Goal: Transaction & Acquisition: Book appointment/travel/reservation

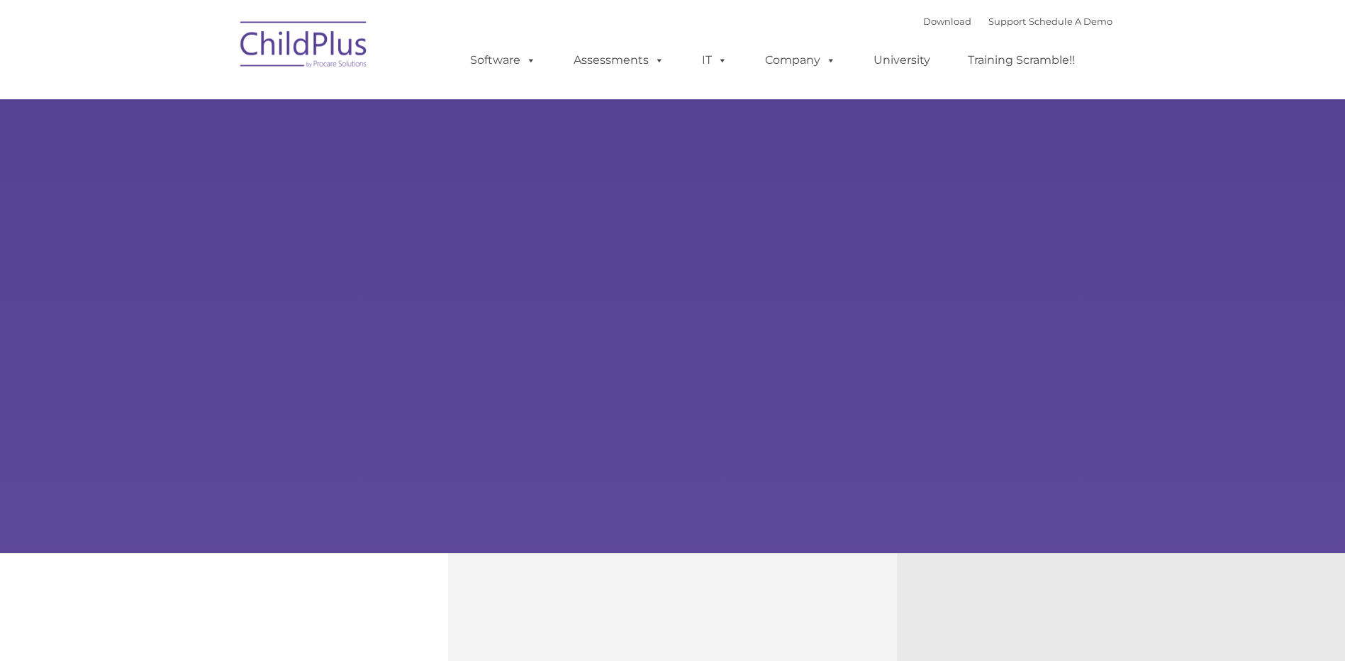
select select "MEDIUM"
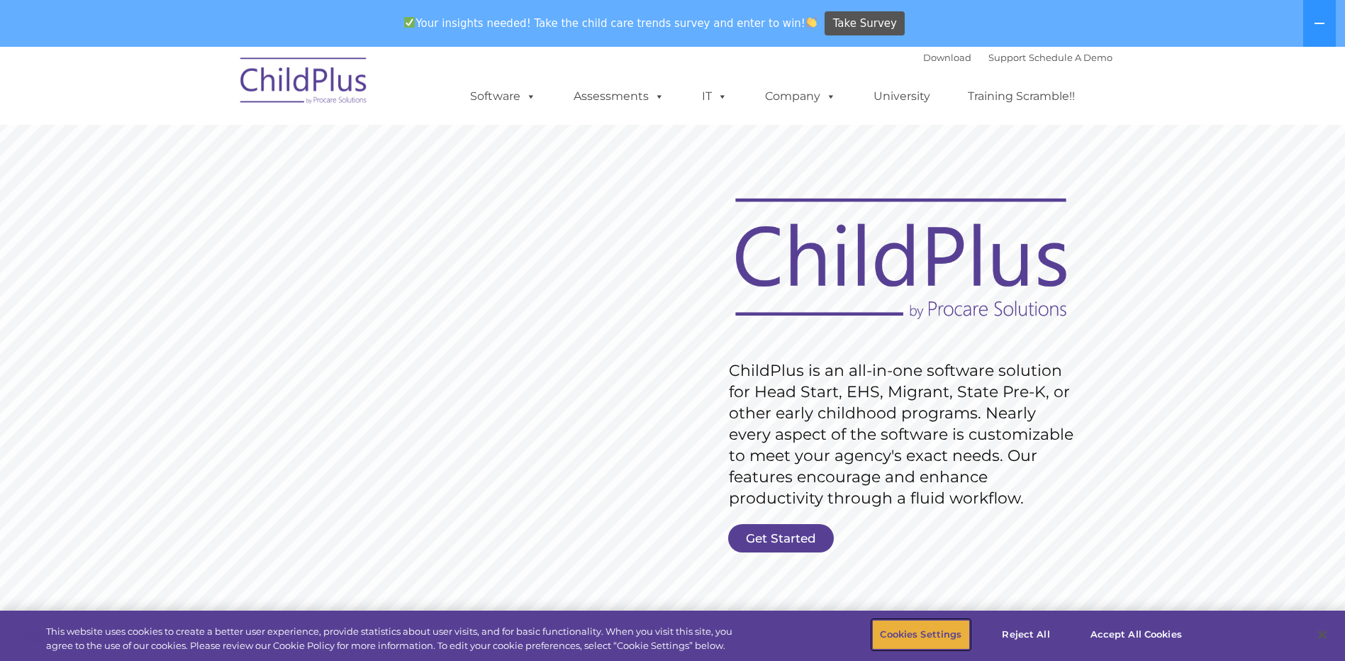
click at [937, 641] on button "Cookies Settings" at bounding box center [920, 635] width 97 height 30
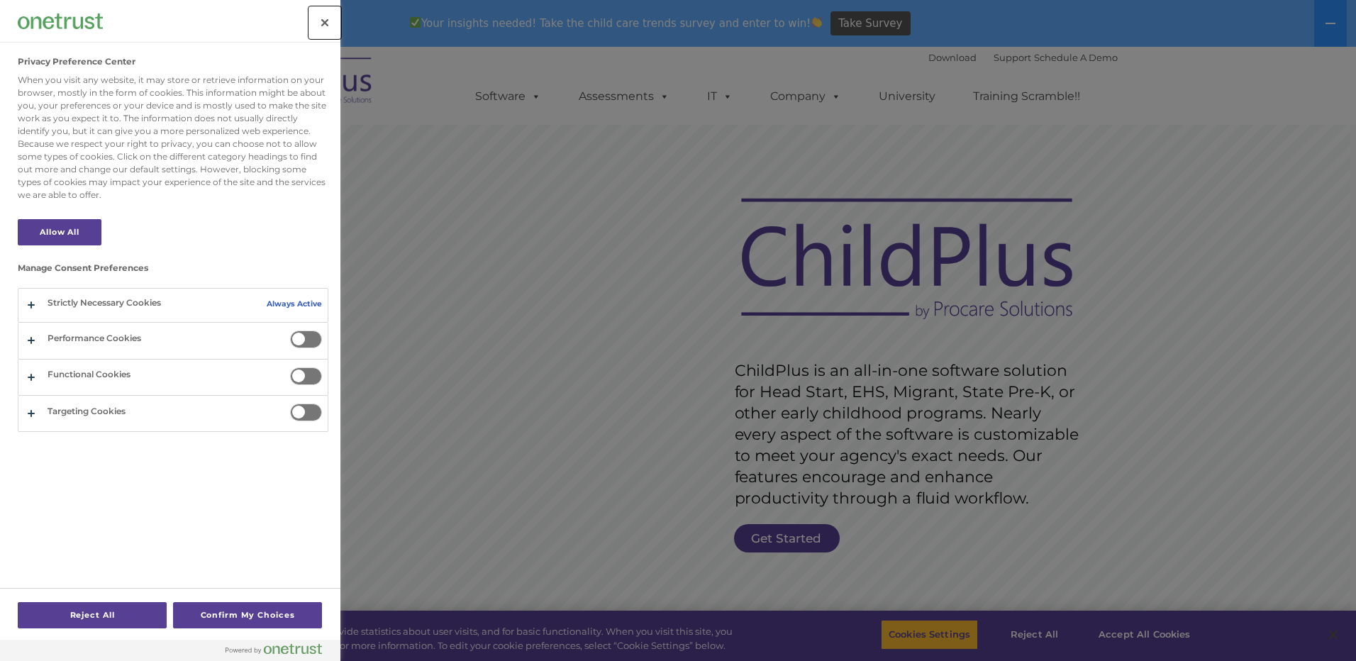
click at [326, 16] on button "Close" at bounding box center [324, 22] width 31 height 31
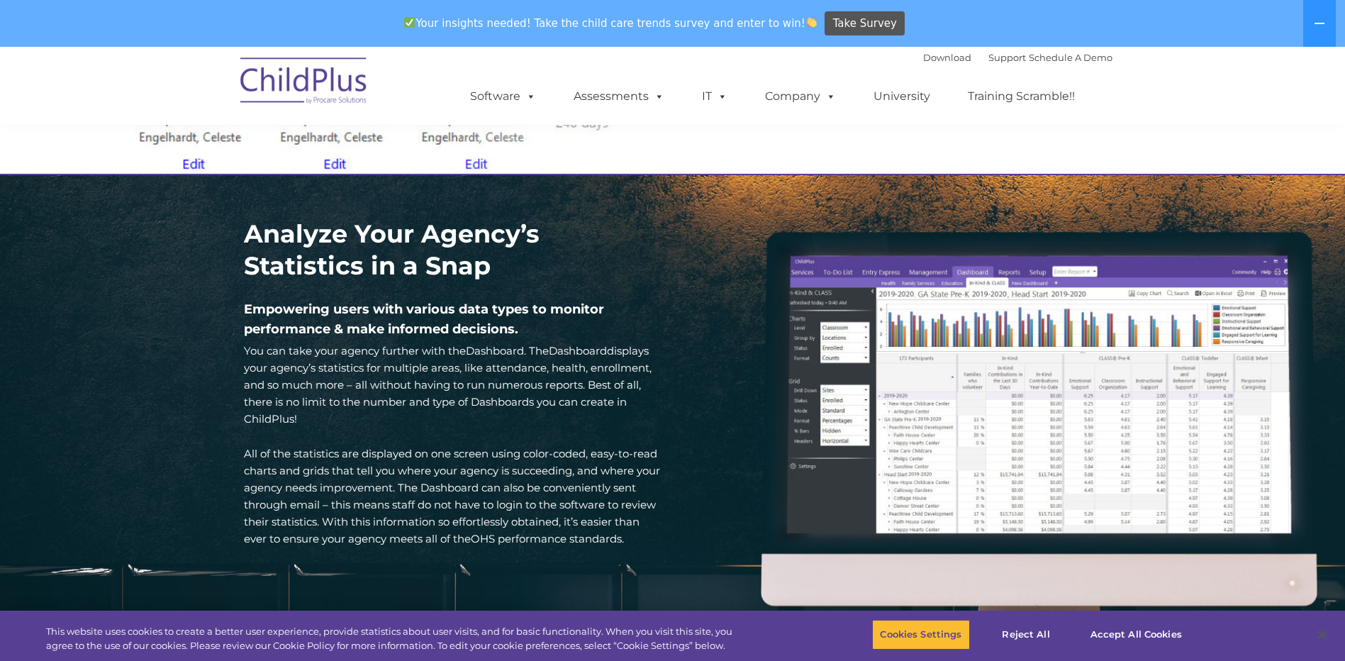
scroll to position [1942, 0]
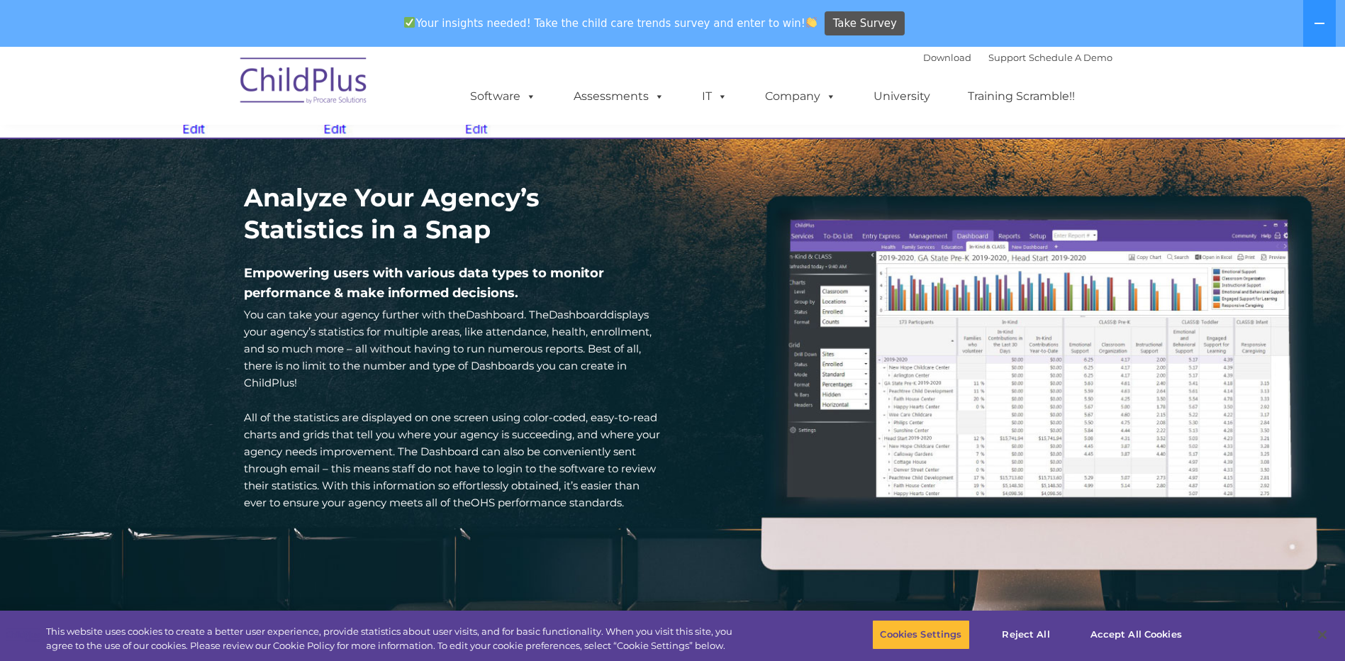
click at [748, 401] on div "Analyze Your Agency’s Statistics in a Snap Empowering users with various data t…" at bounding box center [672, 426] width 1345 height 575
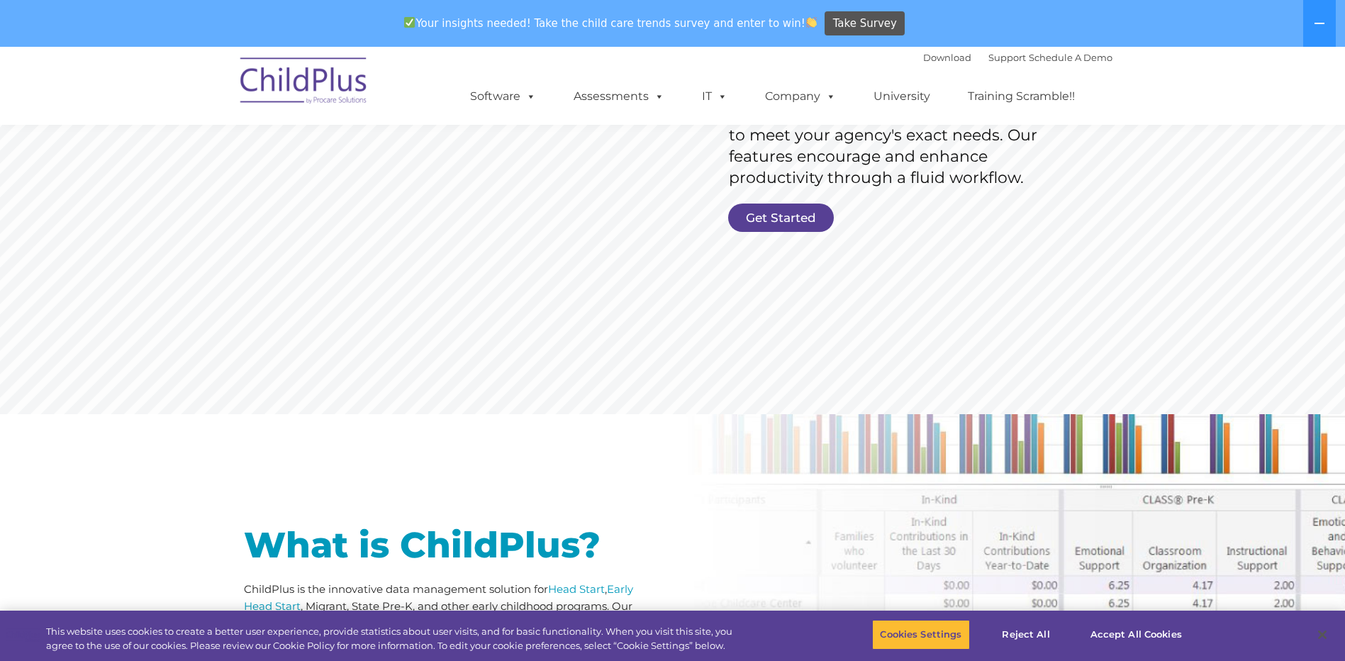
scroll to position [0, 0]
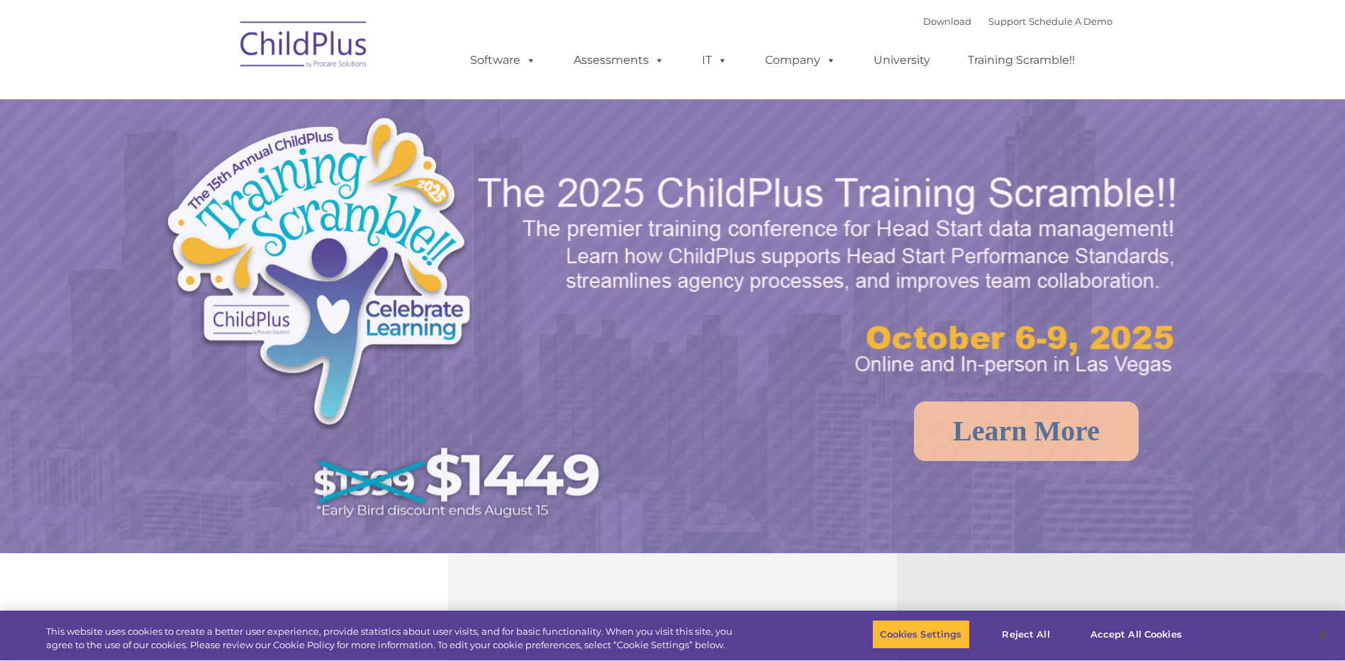
select select "MEDIUM"
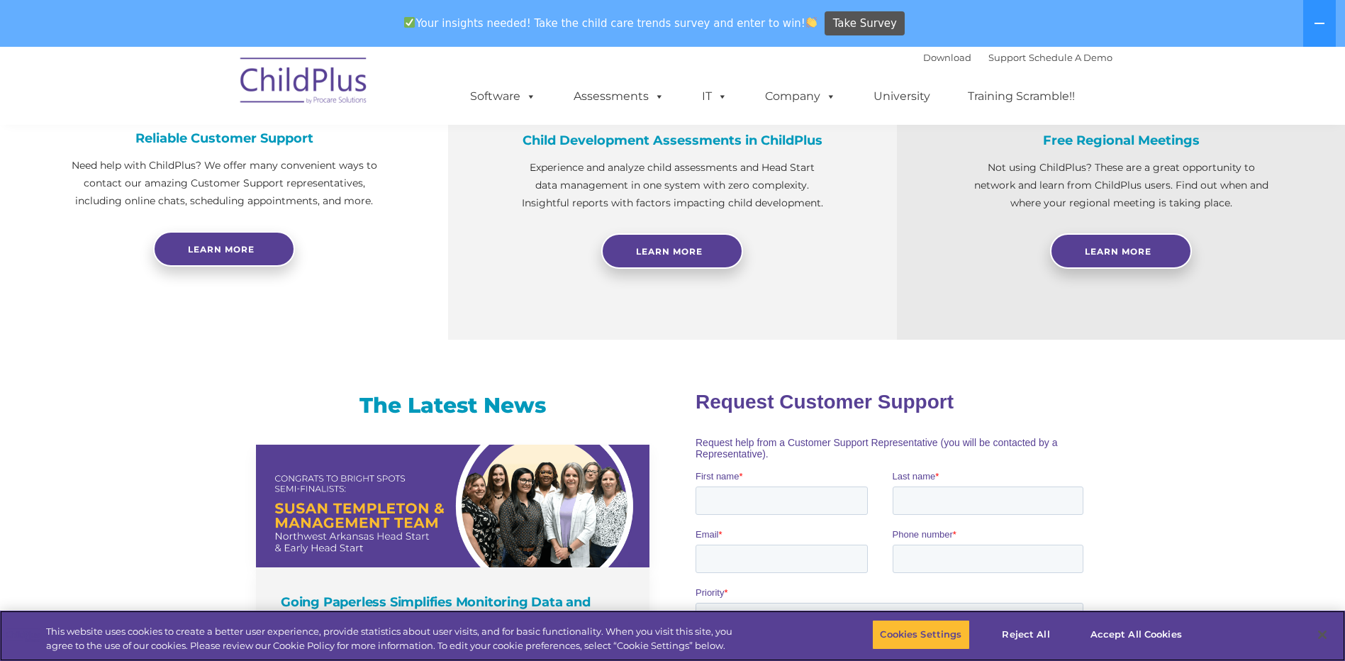
scroll to position [489, 0]
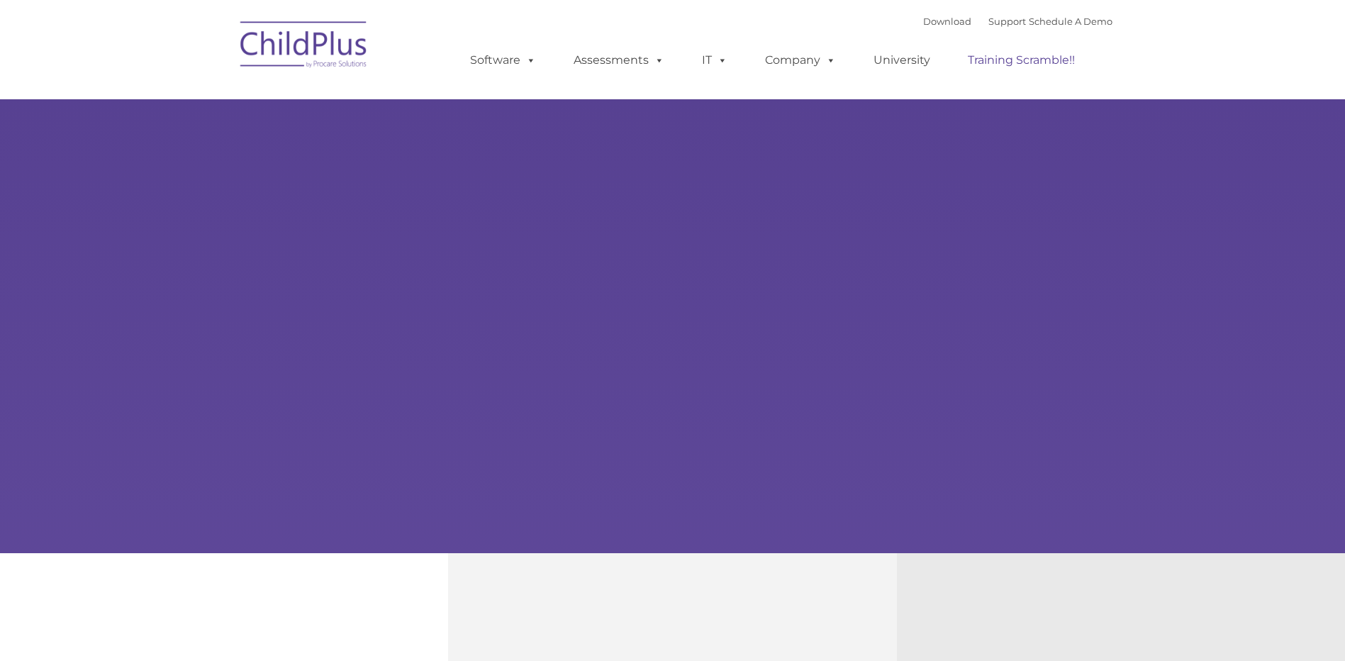
type input ""
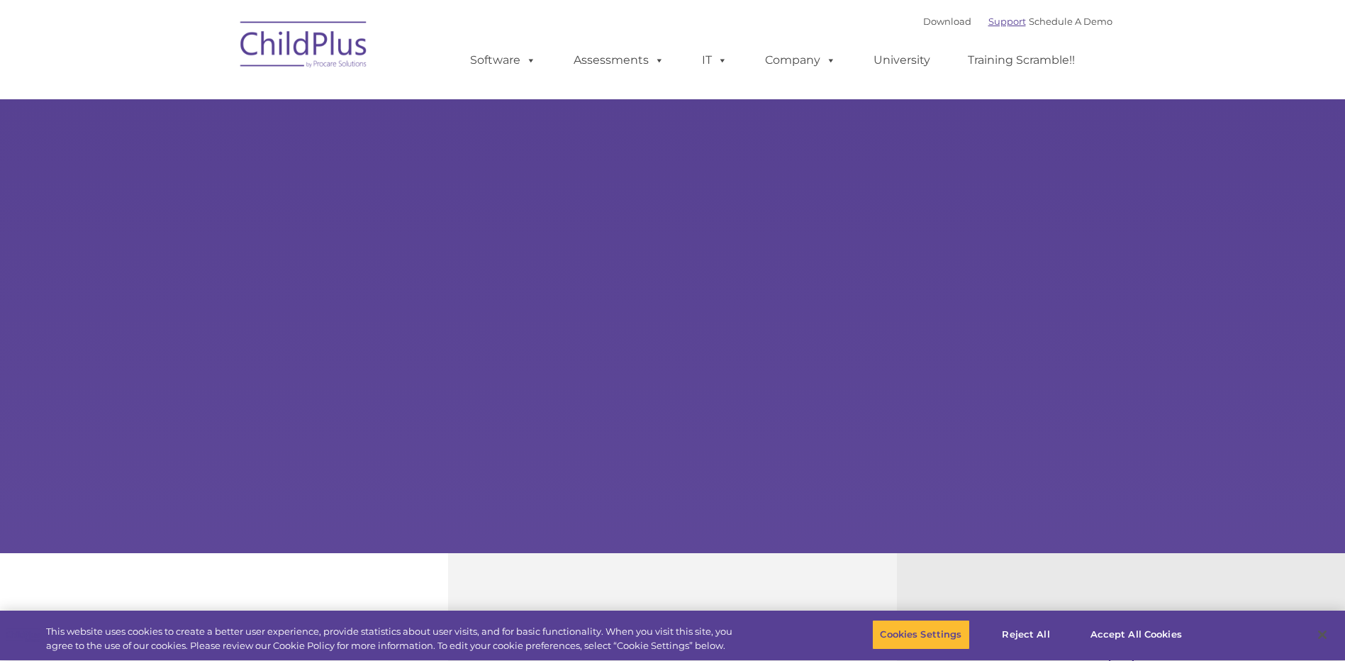
select select "MEDIUM"
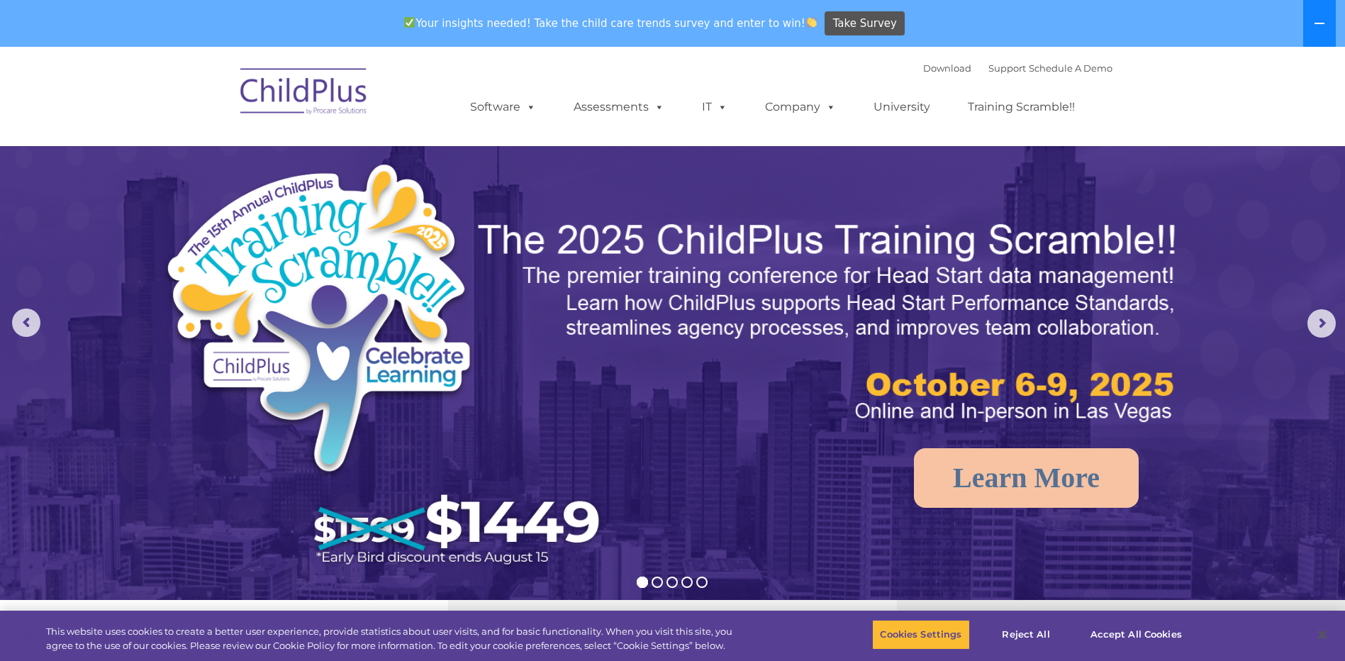
click at [1315, 14] on button at bounding box center [1320, 23] width 33 height 47
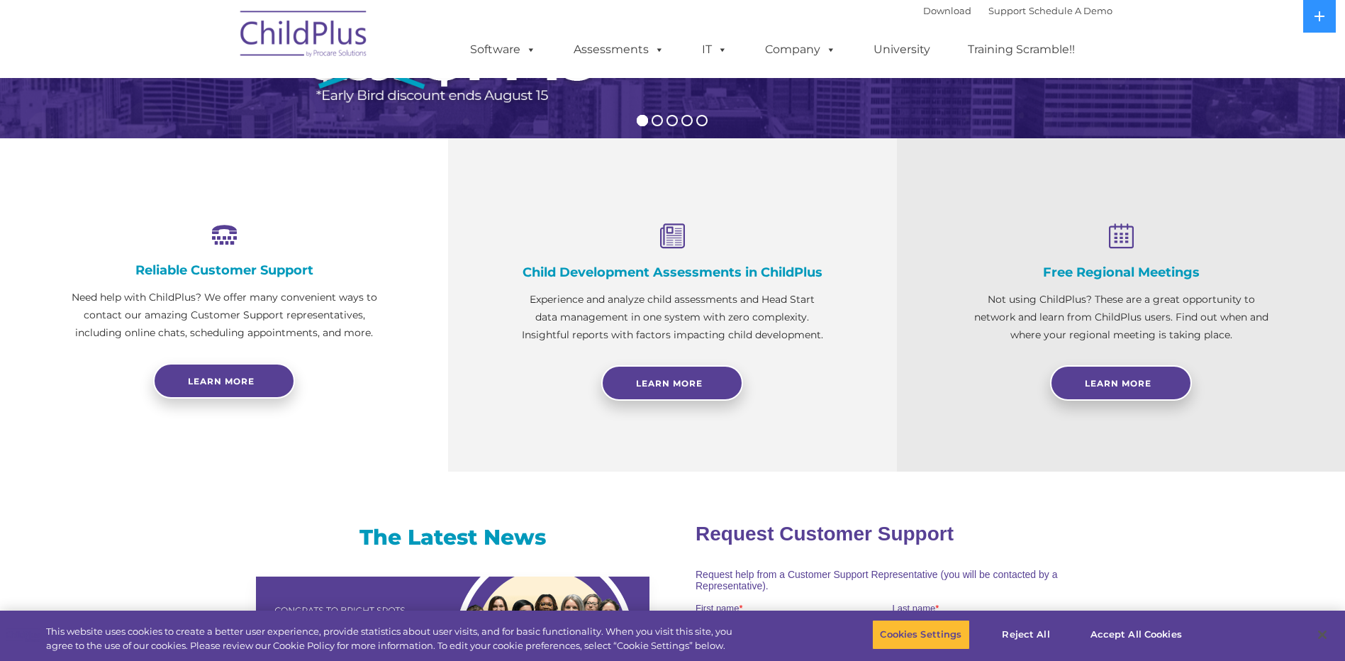
scroll to position [423, 0]
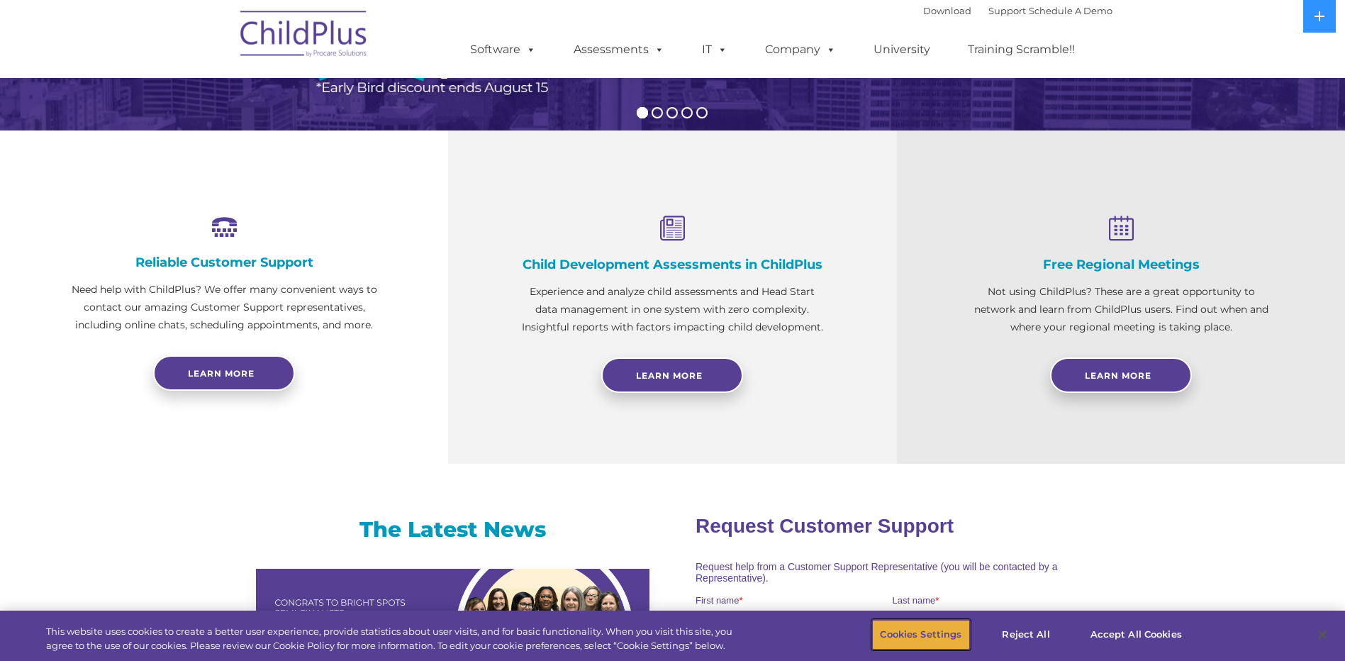
click at [935, 627] on button "Cookies Settings" at bounding box center [920, 635] width 97 height 30
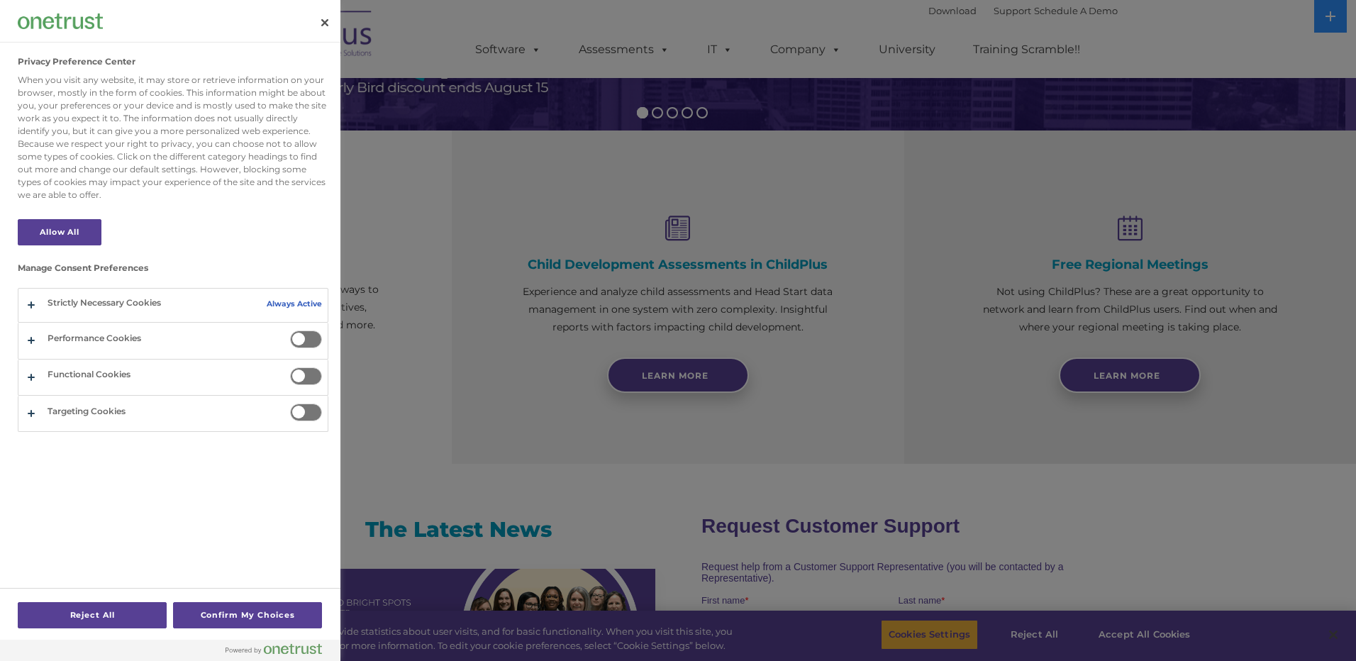
click at [935, 627] on div at bounding box center [678, 330] width 1356 height 661
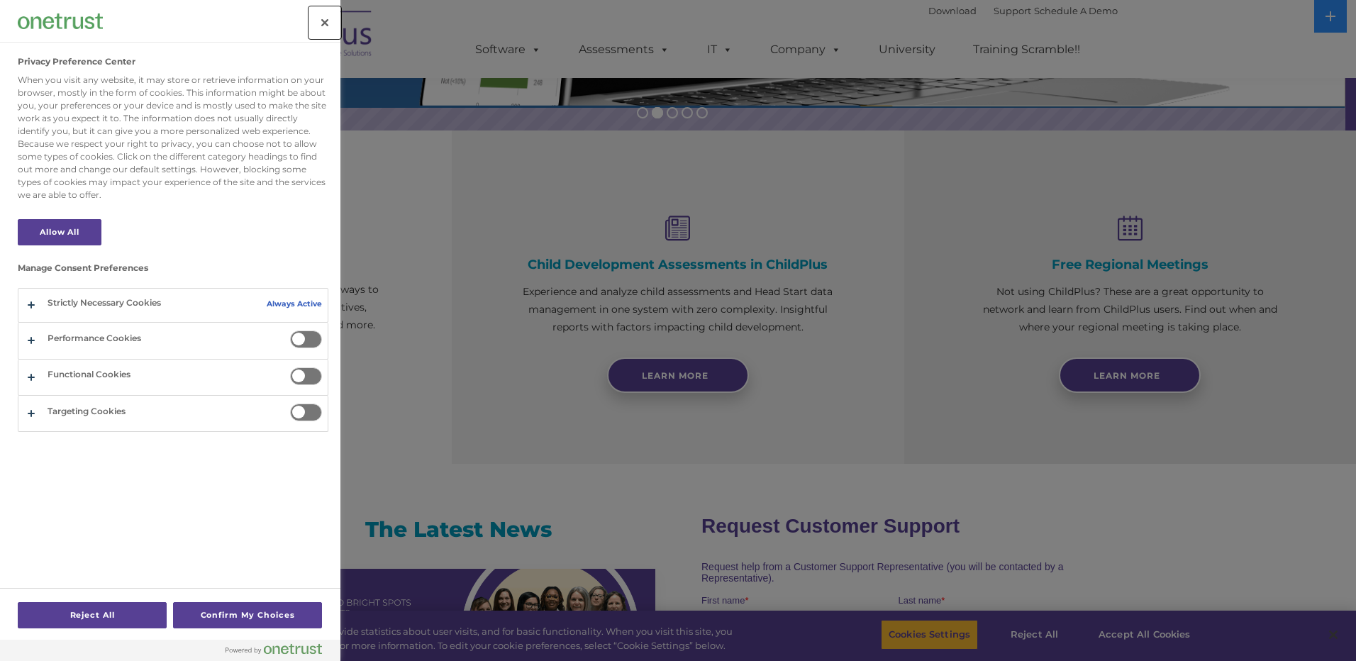
click at [326, 20] on button "Close" at bounding box center [324, 22] width 31 height 31
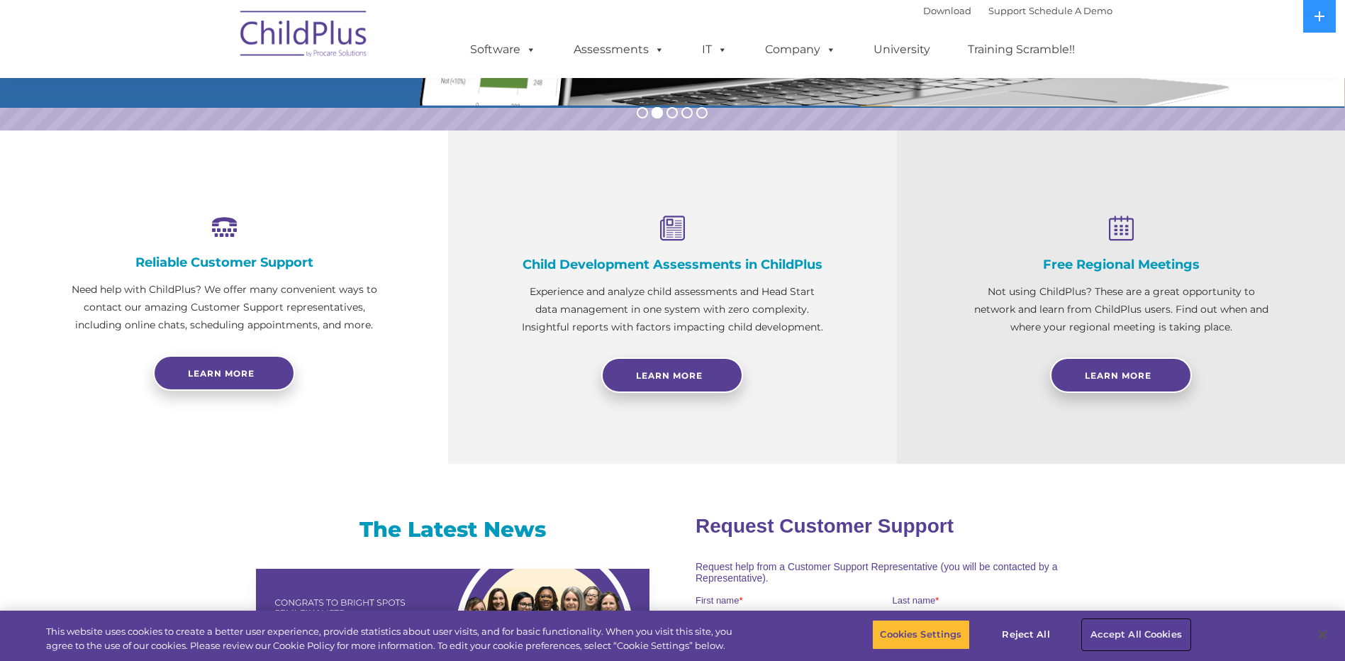
click at [1118, 633] on button "Accept All Cookies" at bounding box center [1136, 635] width 107 height 30
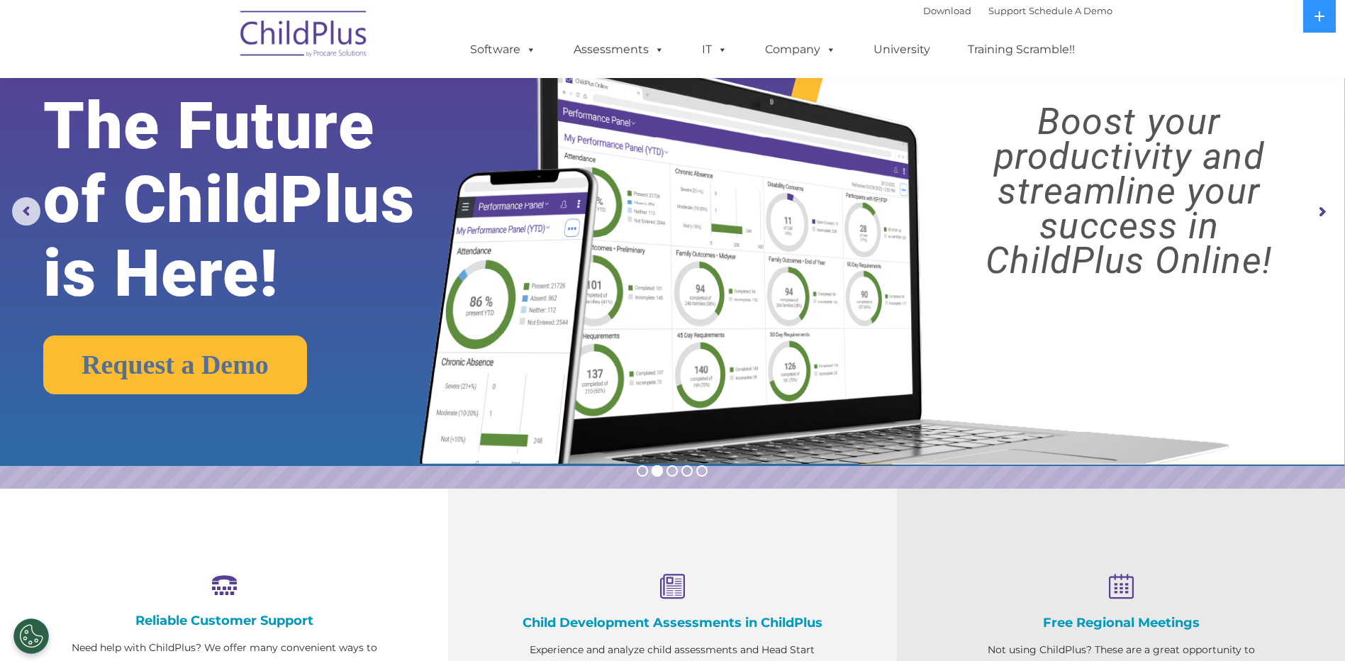
scroll to position [0, 0]
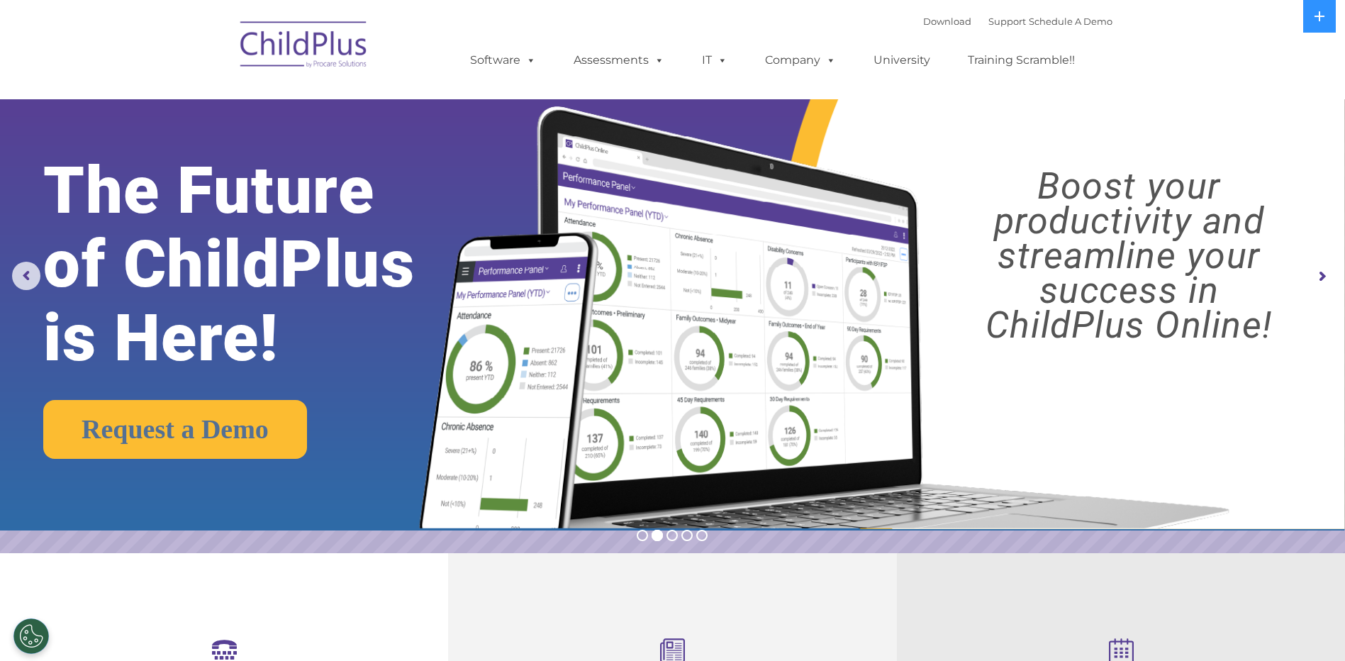
click at [349, 45] on img at bounding box center [304, 46] width 142 height 71
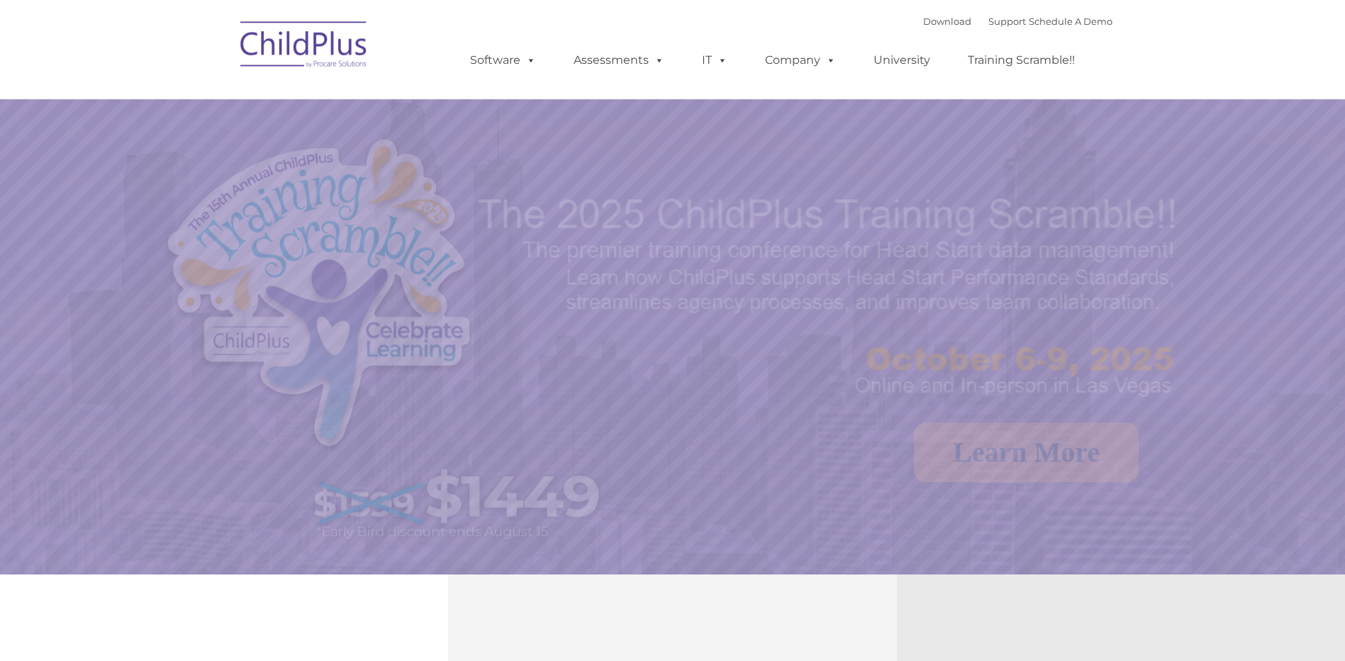
select select "MEDIUM"
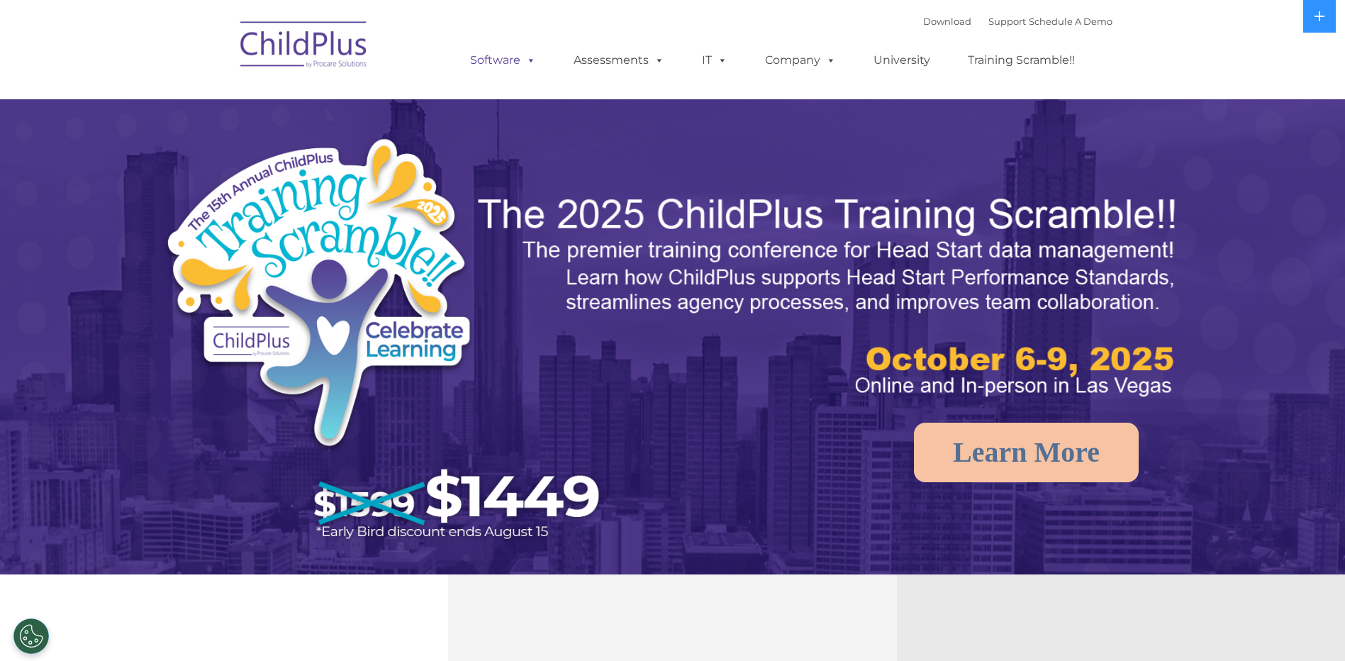
click at [529, 65] on span at bounding box center [529, 59] width 16 height 13
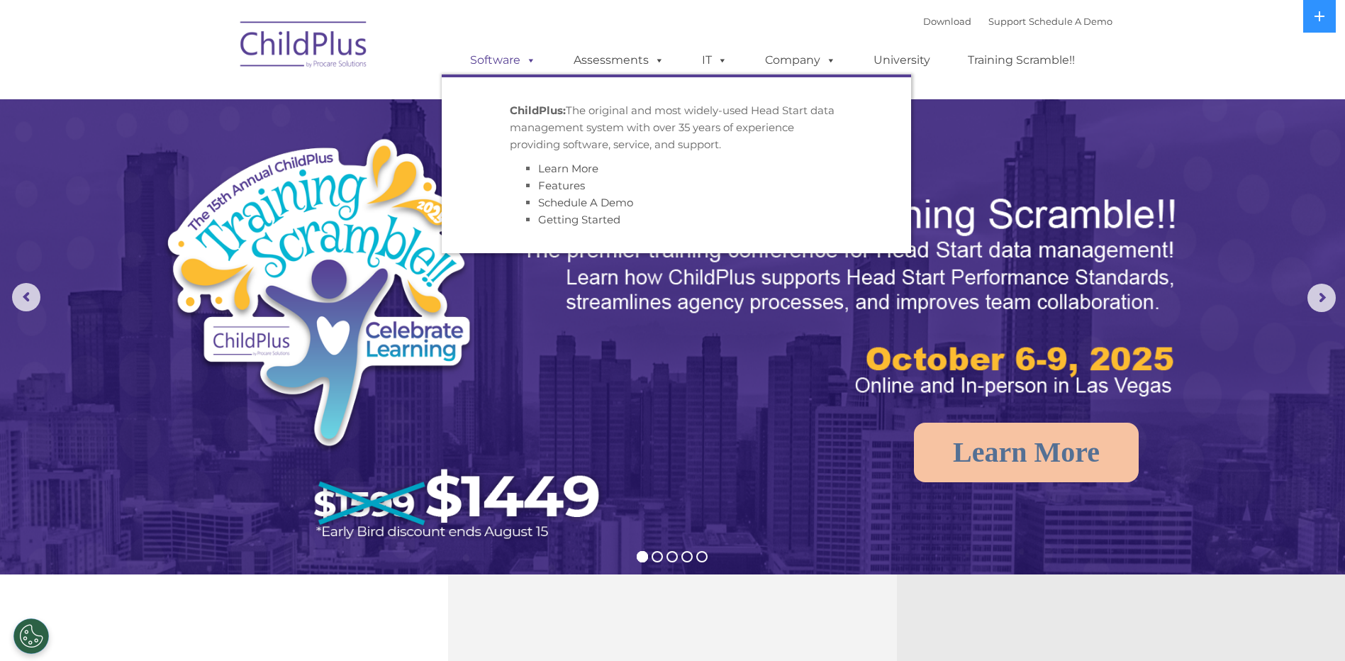
click at [508, 53] on link "Software" at bounding box center [503, 60] width 94 height 28
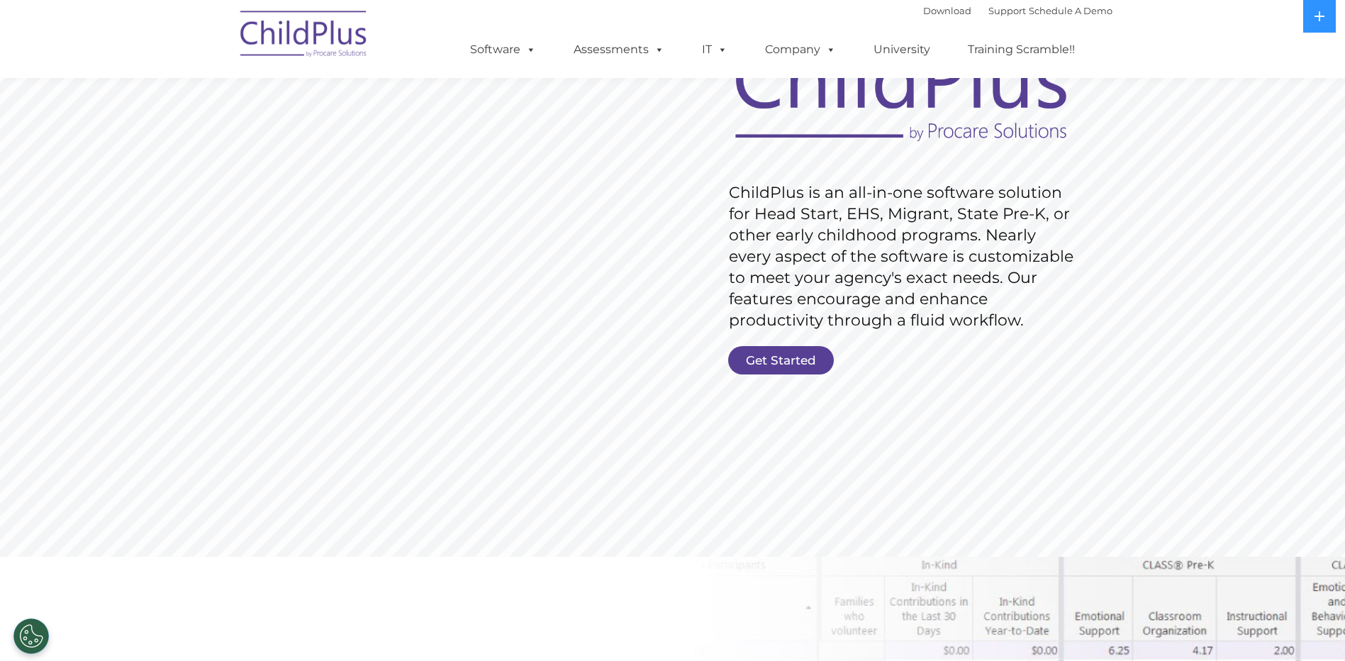
scroll to position [131, 0]
click at [349, 42] on img at bounding box center [304, 36] width 142 height 71
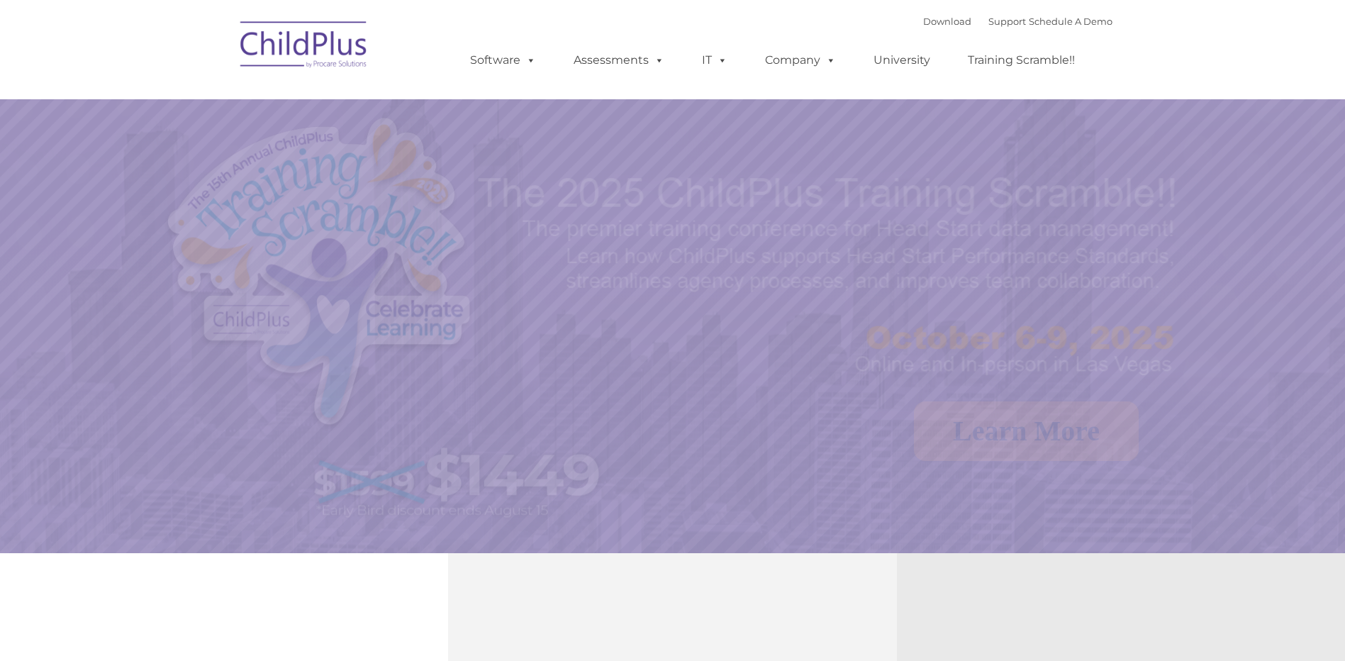
select select "MEDIUM"
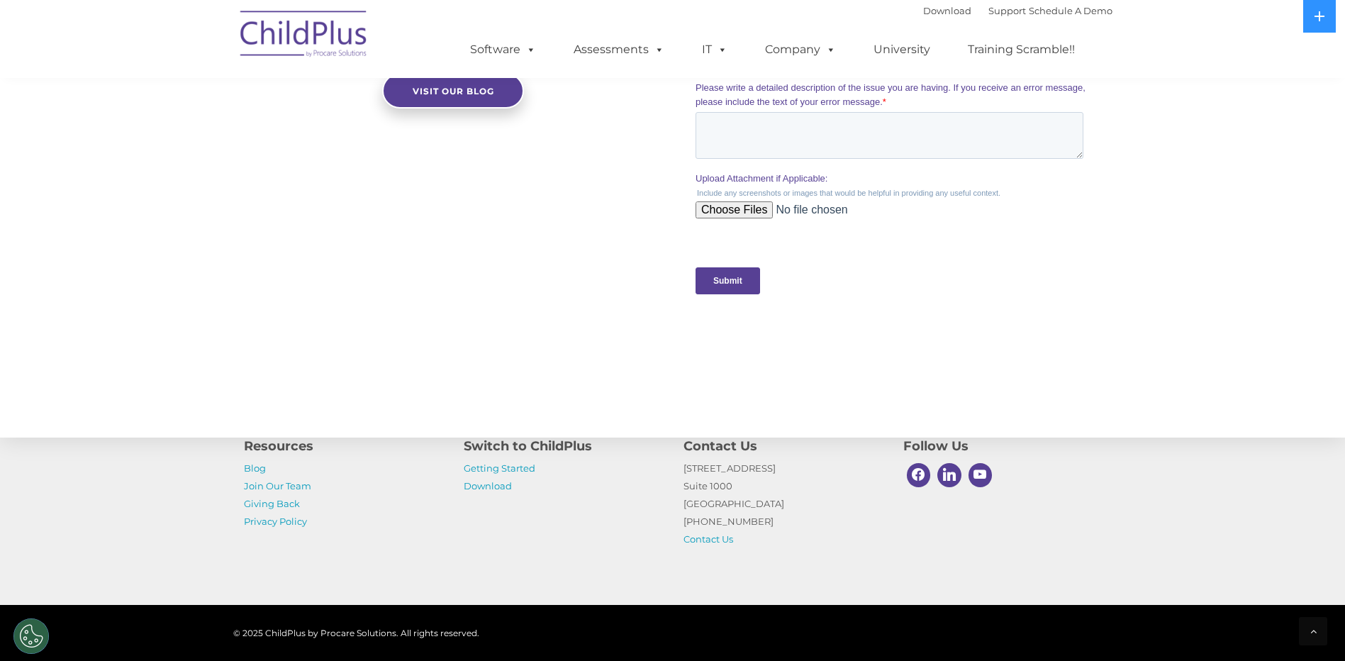
scroll to position [1385, 0]
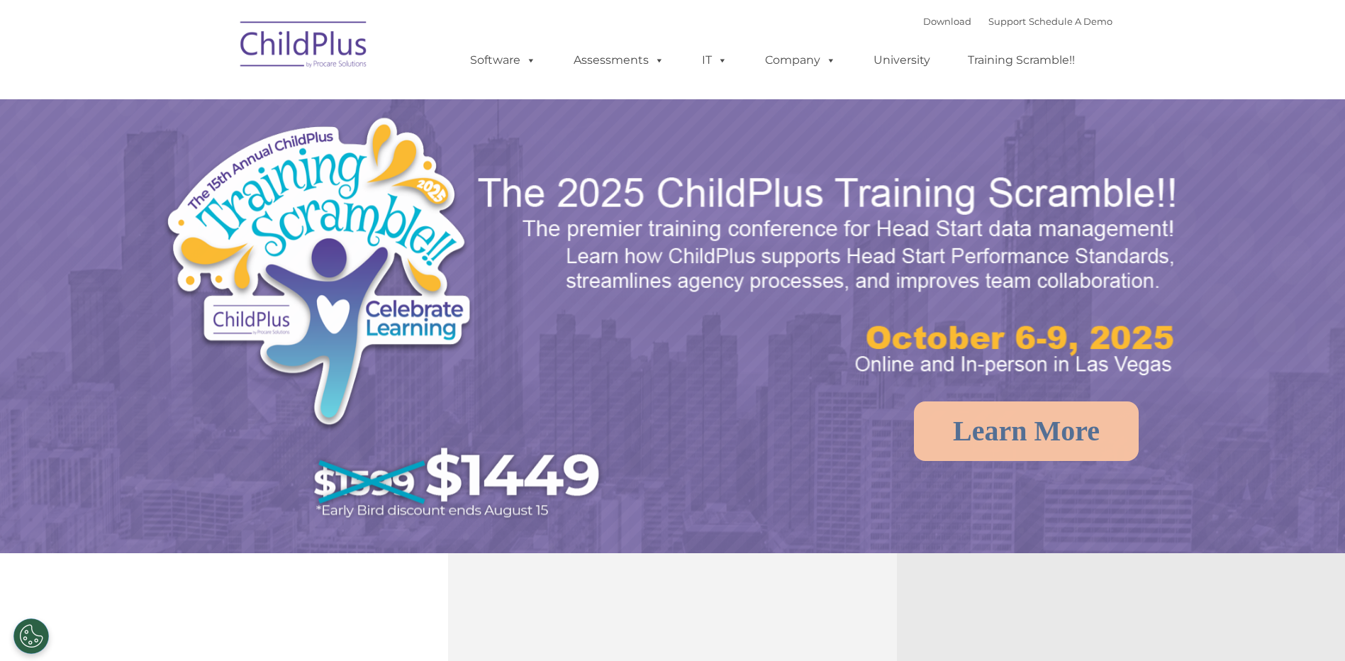
select select "MEDIUM"
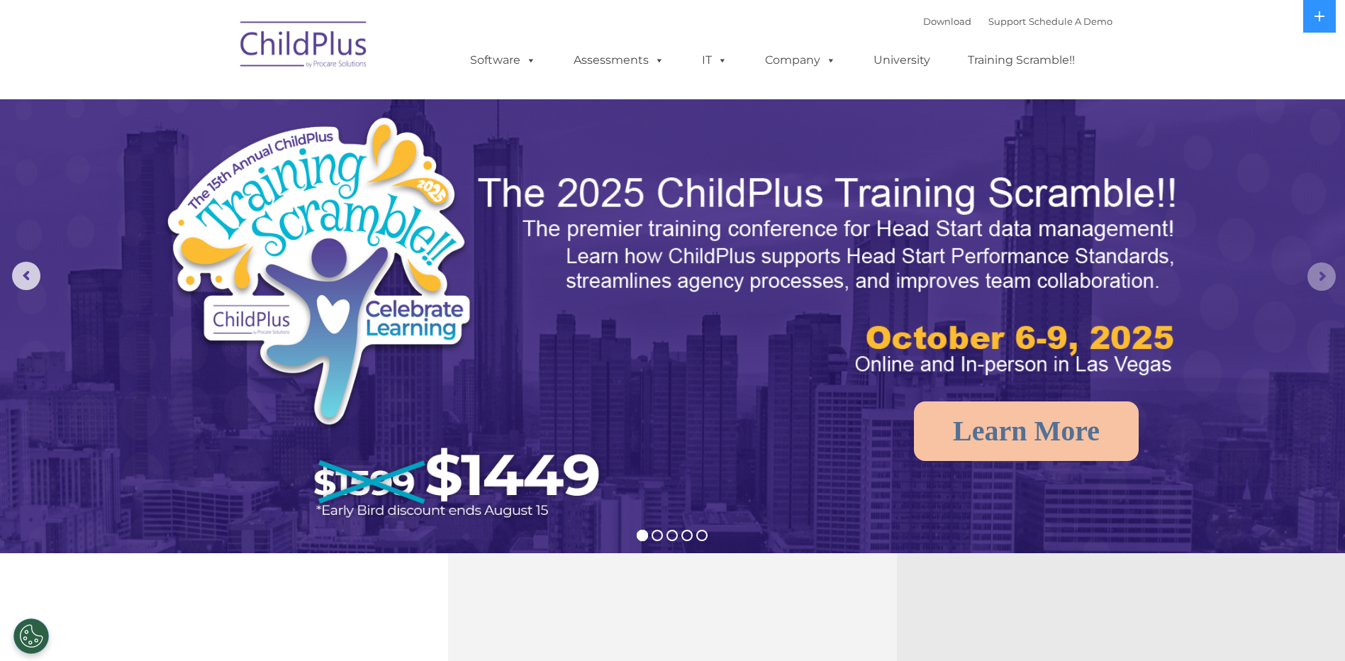
click at [1317, 278] on rs-arrow at bounding box center [1322, 276] width 28 height 28
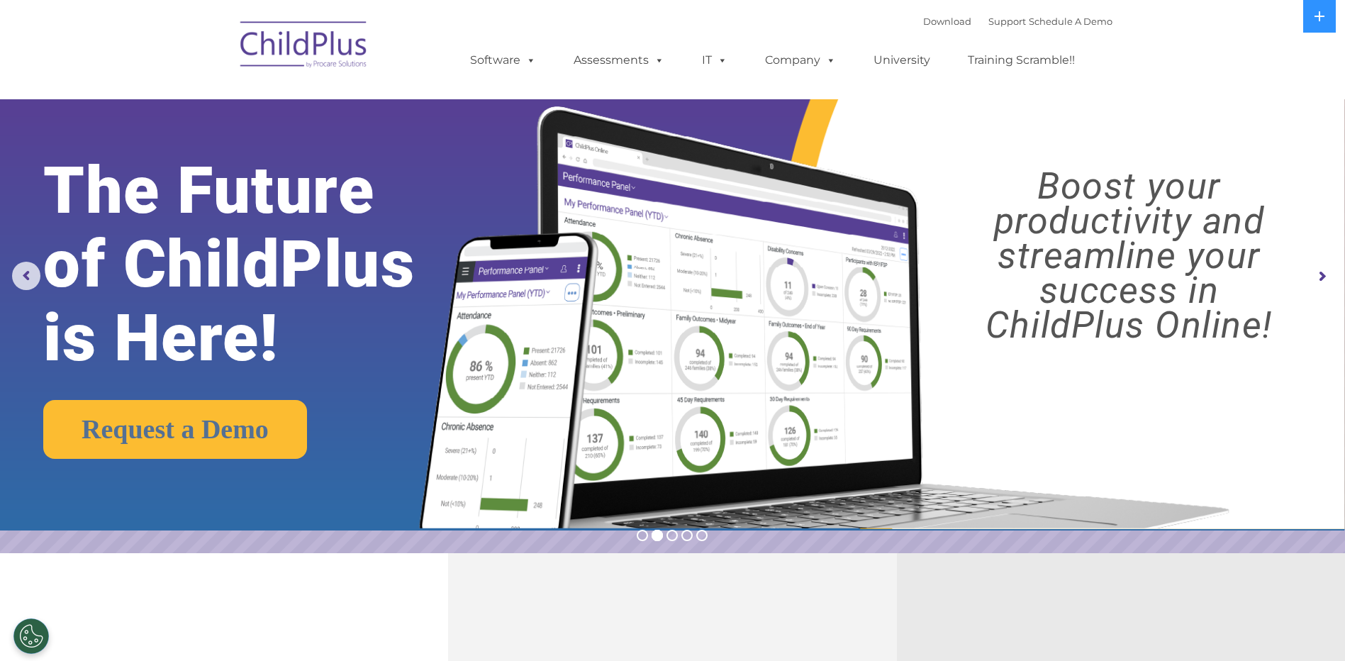
click at [1318, 277] on rs-arrow at bounding box center [1322, 276] width 28 height 28
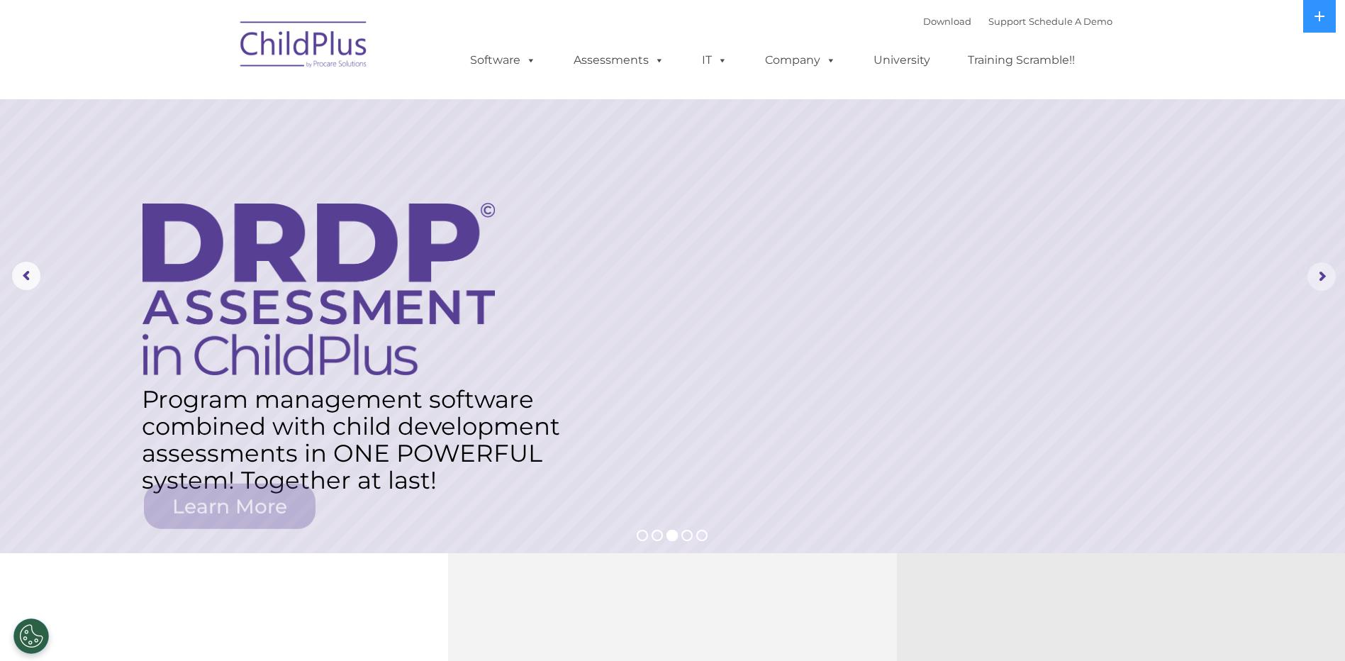
click at [1318, 277] on rs-arrow at bounding box center [1322, 276] width 28 height 28
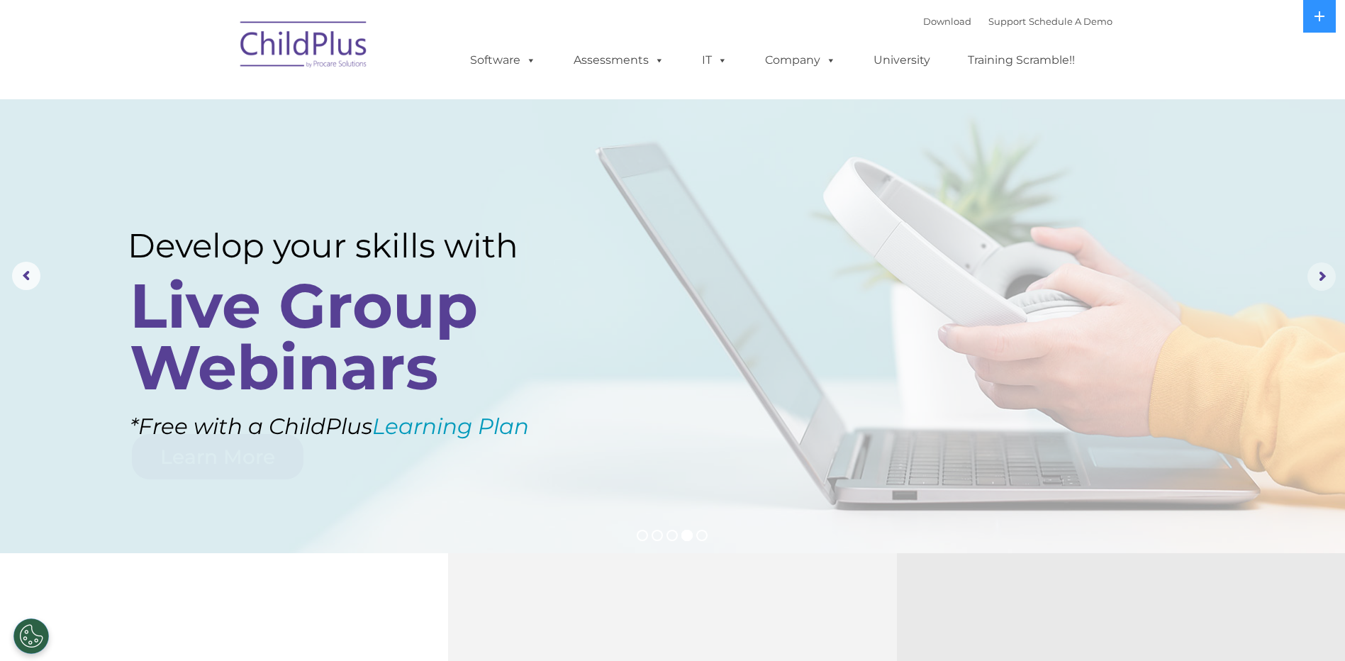
click at [1318, 277] on rs-arrow at bounding box center [1322, 276] width 28 height 28
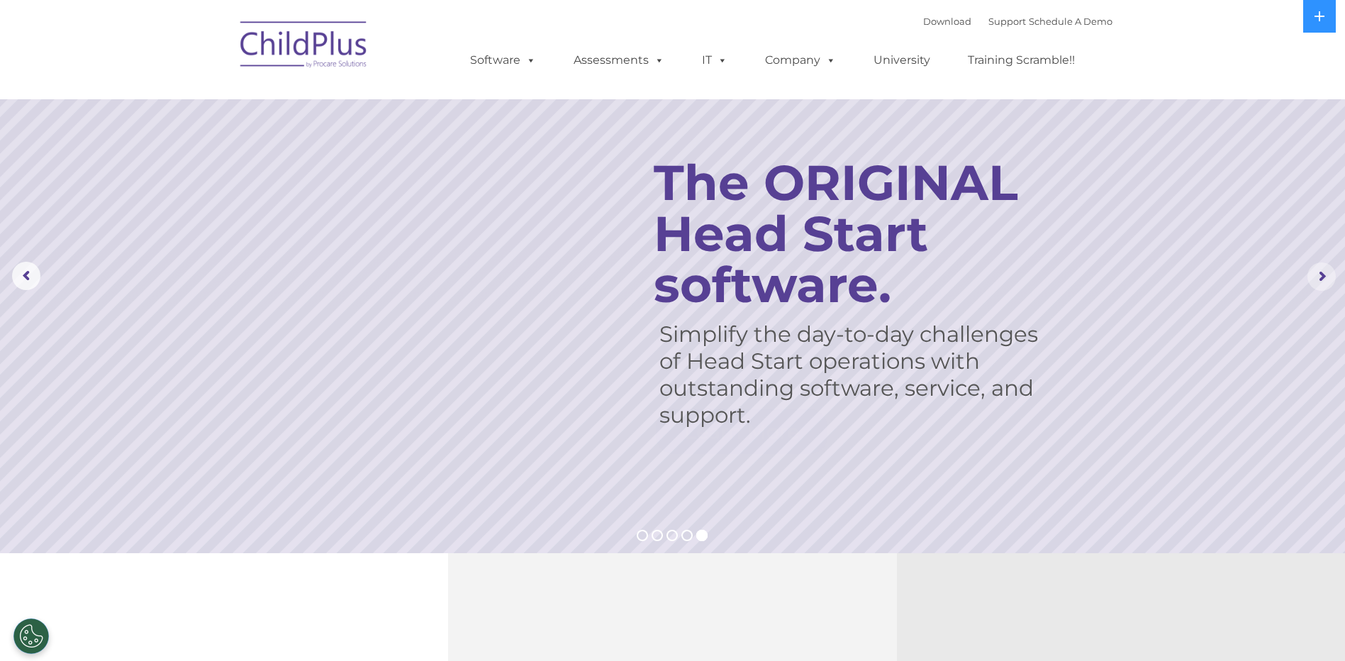
click at [1318, 277] on rs-arrow at bounding box center [1322, 276] width 28 height 28
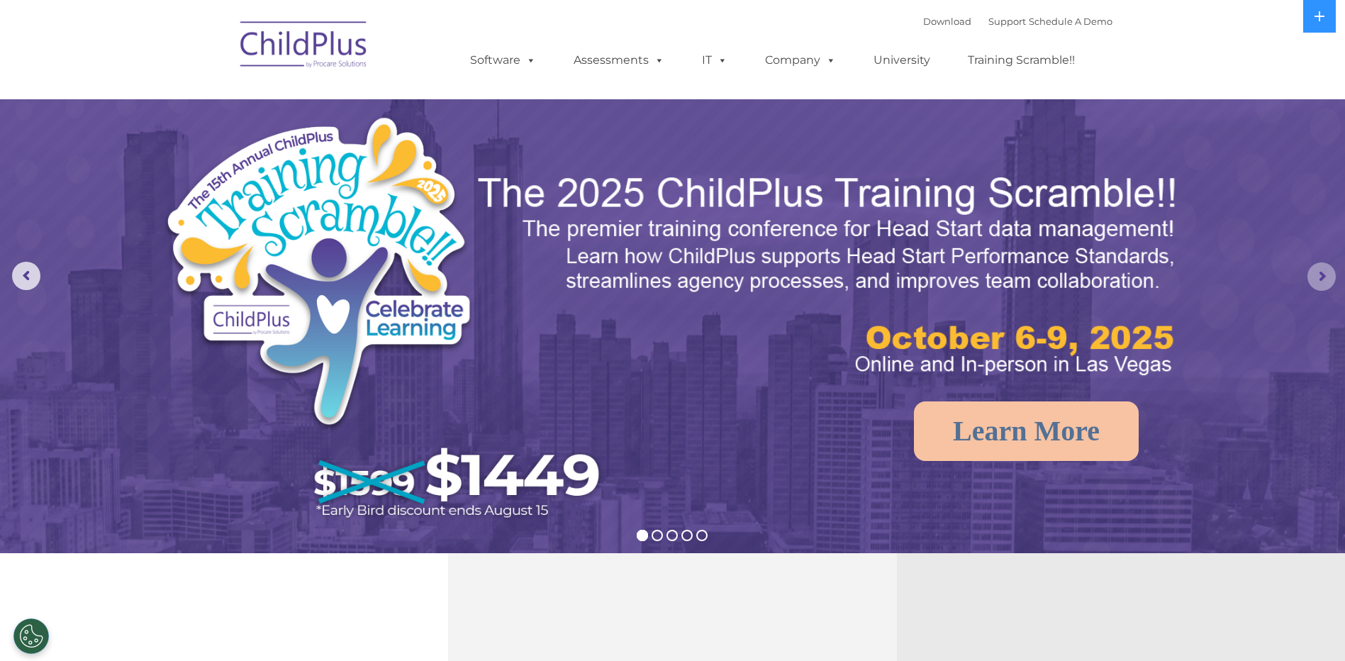
click at [1318, 277] on rs-arrow at bounding box center [1322, 276] width 28 height 28
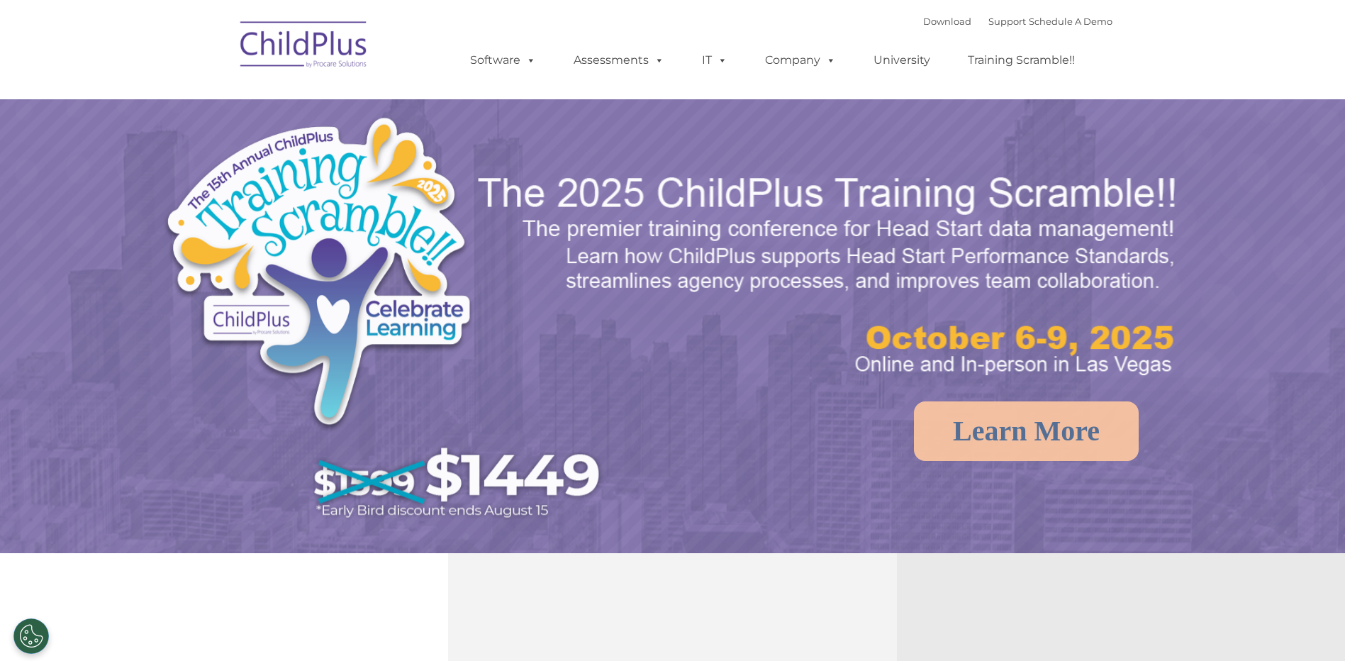
select select "MEDIUM"
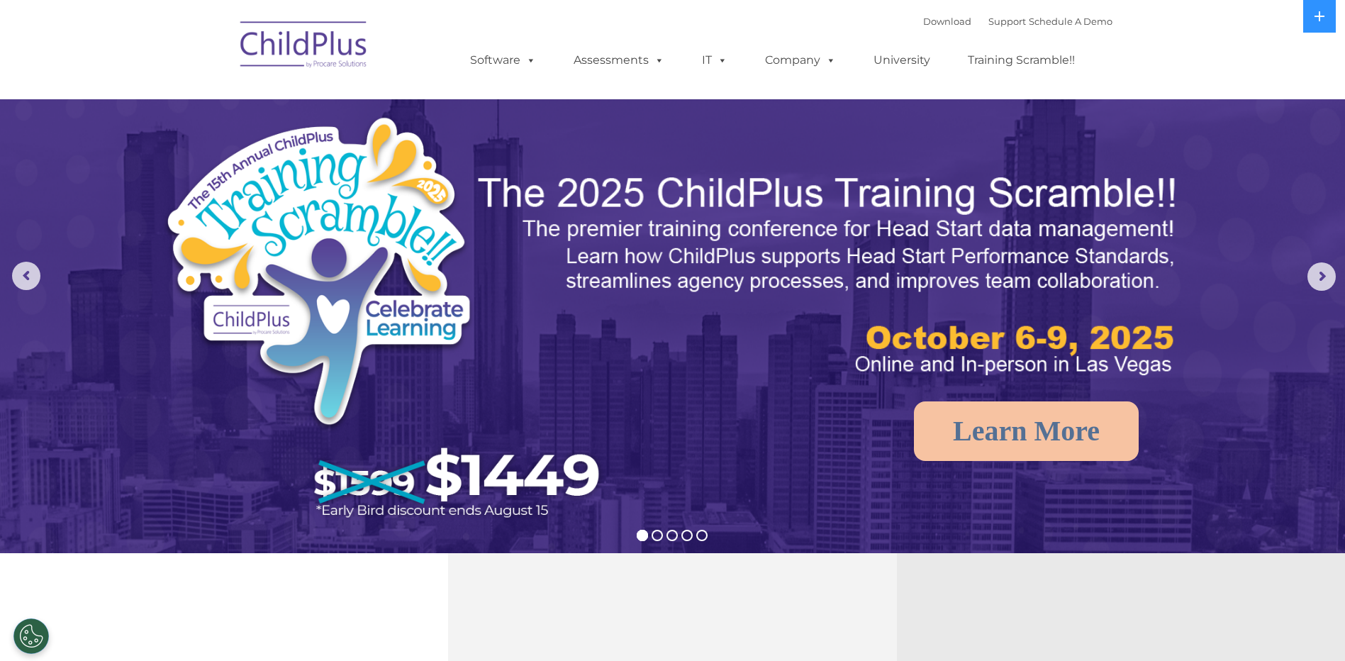
click at [1076, 15] on div "Download Support | Schedule A Demo " at bounding box center [1017, 21] width 189 height 21
click at [1077, 23] on link "Schedule A Demo" at bounding box center [1071, 21] width 84 height 11
